Goal: Information Seeking & Learning: Learn about a topic

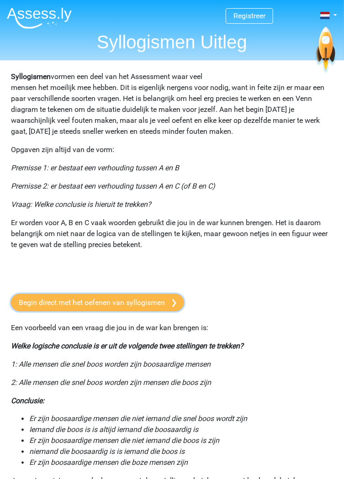
click at [52, 306] on link "Begin direct met het oefenen van syllogismen" at bounding box center [97, 302] width 173 height 17
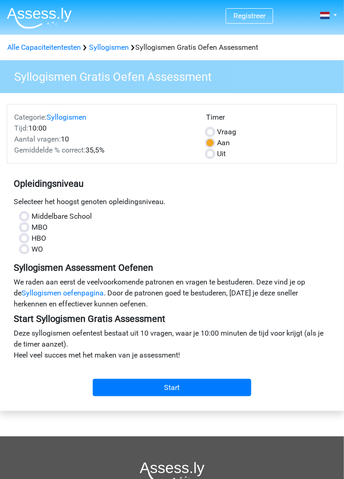
click at [32, 248] on label "WO" at bounding box center [37, 249] width 11 height 11
click at [26, 248] on input "WO" at bounding box center [24, 248] width 7 height 9
radio input "true"
click at [32, 239] on label "HBO" at bounding box center [39, 238] width 15 height 11
click at [23, 239] on input "HBO" at bounding box center [24, 237] width 7 height 9
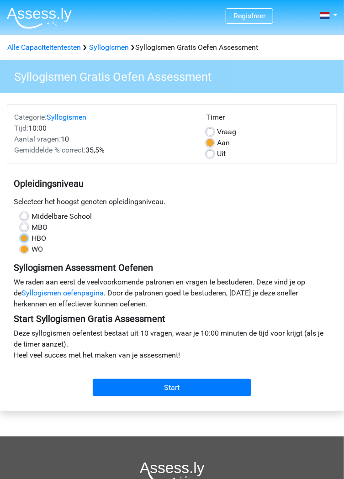
radio input "true"
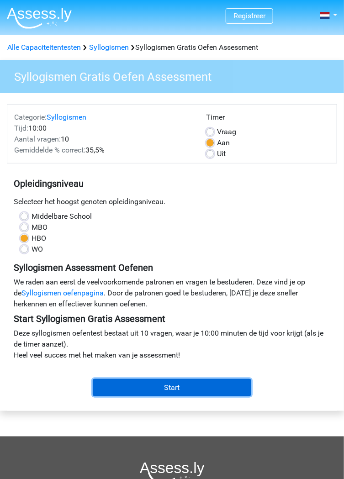
click at [167, 389] on input "Start" at bounding box center [172, 387] width 158 height 17
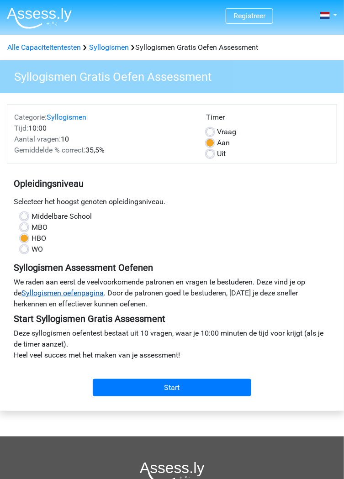
click at [45, 297] on link "Syllogismen oefenpagina" at bounding box center [62, 293] width 82 height 9
click at [32, 251] on label "WO" at bounding box center [37, 249] width 11 height 11
click at [24, 251] on input "WO" at bounding box center [24, 248] width 7 height 9
radio input "true"
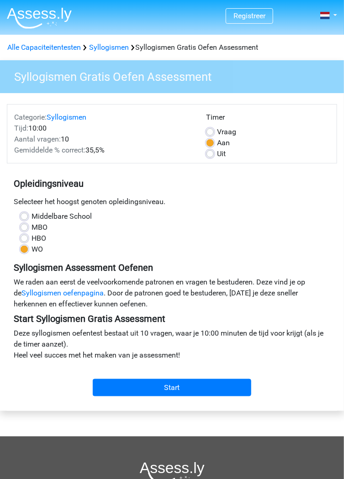
click at [33, 218] on label "Middelbare School" at bounding box center [62, 216] width 60 height 11
click at [28, 218] on input "Middelbare School" at bounding box center [24, 215] width 7 height 9
radio input "true"
click at [32, 229] on label "MBO" at bounding box center [40, 227] width 16 height 11
click at [24, 229] on input "MBO" at bounding box center [24, 226] width 7 height 9
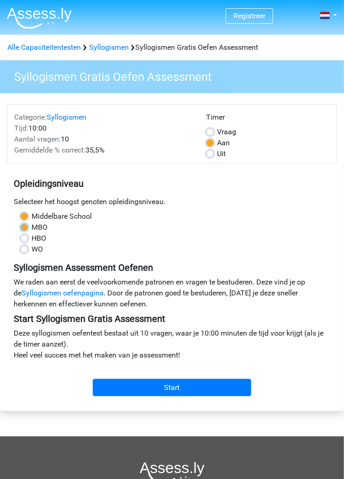
radio input "true"
click at [32, 241] on label "HBO" at bounding box center [39, 238] width 15 height 11
click at [22, 241] on input "HBO" at bounding box center [24, 237] width 7 height 9
radio input "true"
click at [32, 227] on label "MBO" at bounding box center [40, 227] width 16 height 11
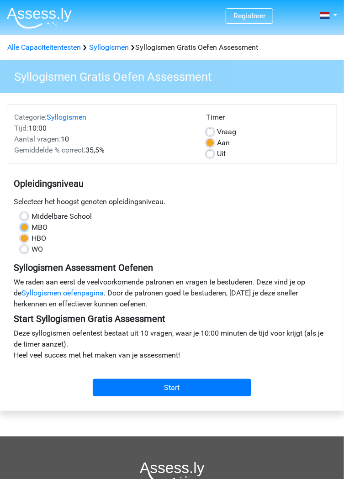
click at [22, 227] on input "MBO" at bounding box center [24, 226] width 7 height 9
radio input "true"
click at [32, 240] on label "HBO" at bounding box center [39, 238] width 15 height 11
click at [24, 240] on input "HBO" at bounding box center [24, 237] width 7 height 9
radio input "true"
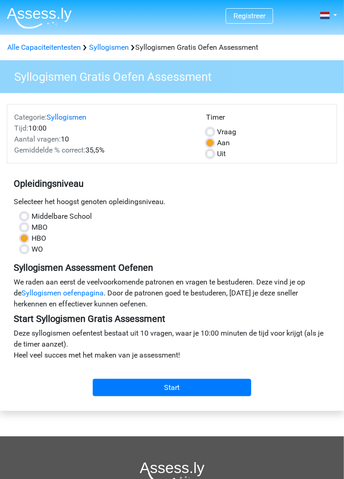
click at [217, 155] on label "Uit" at bounding box center [221, 153] width 9 height 11
click at [209, 155] on input "Uit" at bounding box center [209, 152] width 7 height 9
radio input "true"
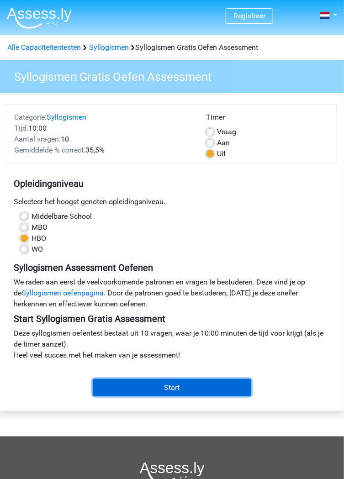
click at [164, 389] on input "Start" at bounding box center [172, 387] width 158 height 17
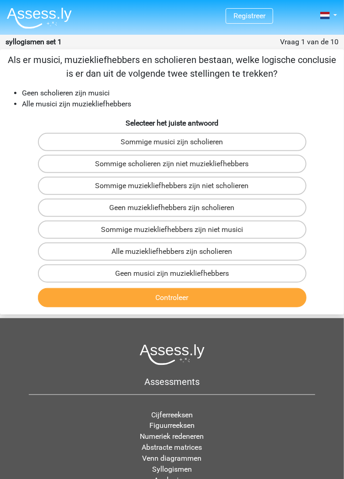
click at [31, 252] on div "Alle muziekliefhebbers zijn scholieren" at bounding box center [172, 251] width 336 height 18
click at [25, 255] on div "Alle muziekliefhebbers zijn scholieren" at bounding box center [172, 251] width 336 height 18
click at [142, 164] on label "Sommige scholieren zijn niet muziekliefhebbers" at bounding box center [172, 164] width 268 height 18
click at [172, 164] on input "Sommige scholieren zijn niet muziekliefhebbers" at bounding box center [175, 167] width 6 height 6
radio input "true"
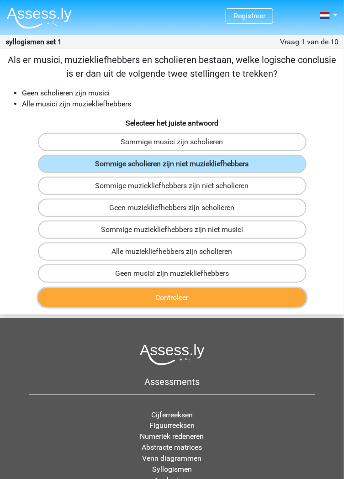
click at [161, 300] on button "Controleer" at bounding box center [172, 297] width 268 height 19
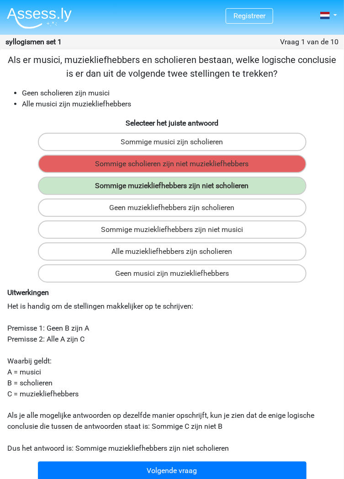
click at [61, 291] on h6 "Uitwerkingen" at bounding box center [171, 292] width 329 height 9
